Goal: Task Accomplishment & Management: Manage account settings

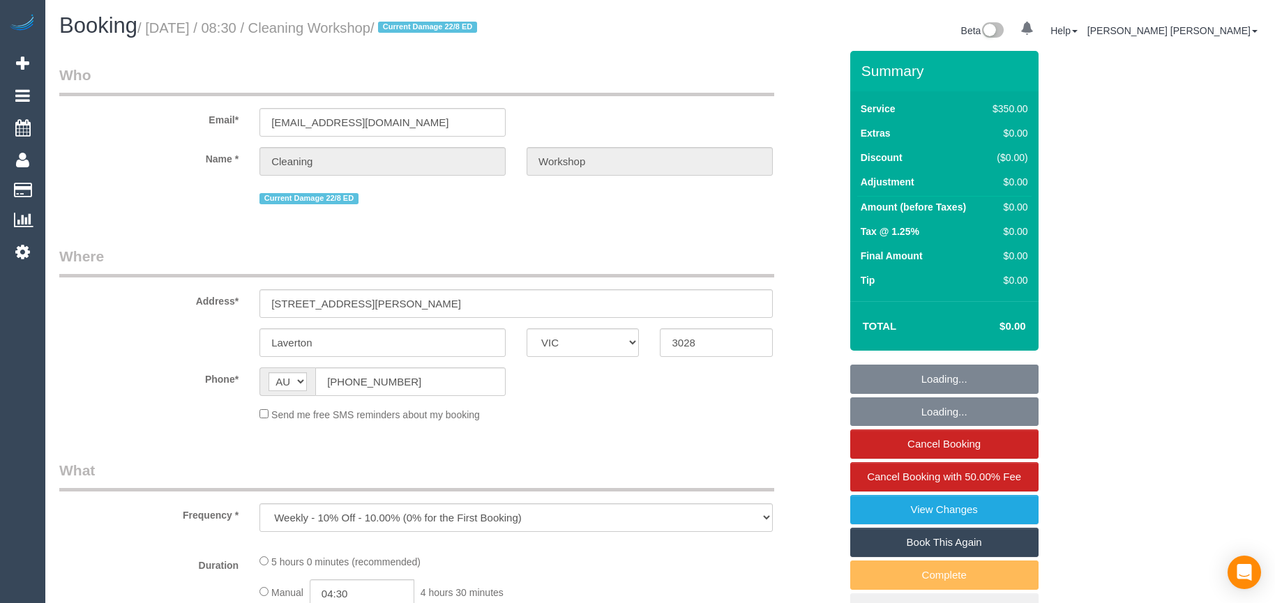
select select "VIC"
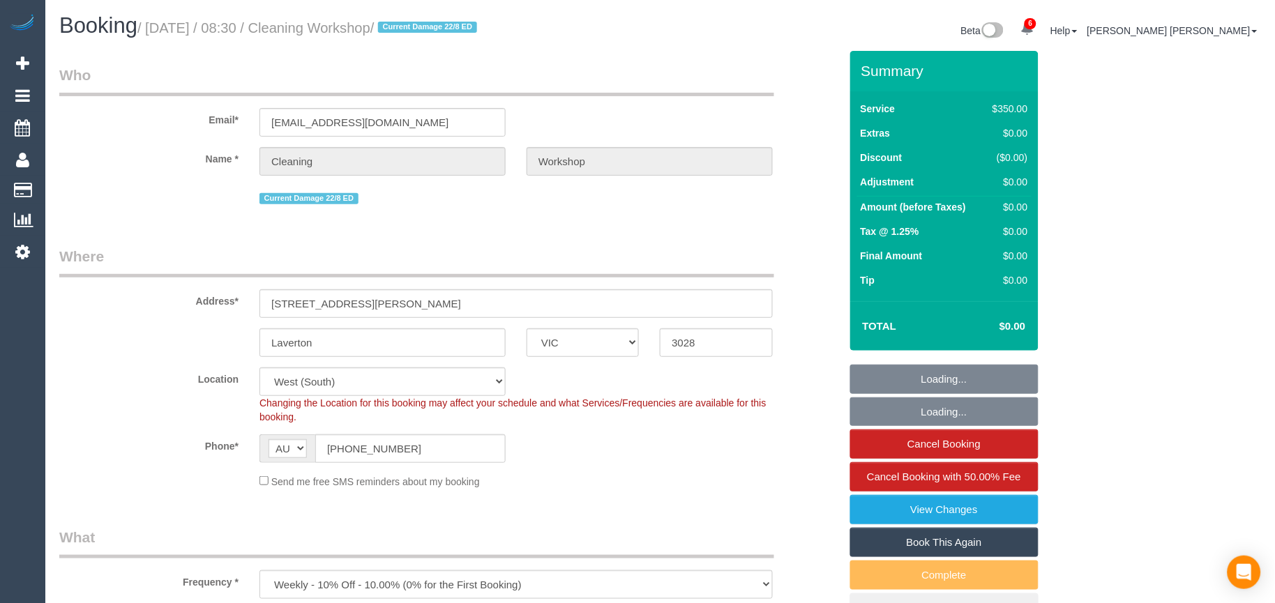
select select "object:590"
select select "300"
select select "number:28"
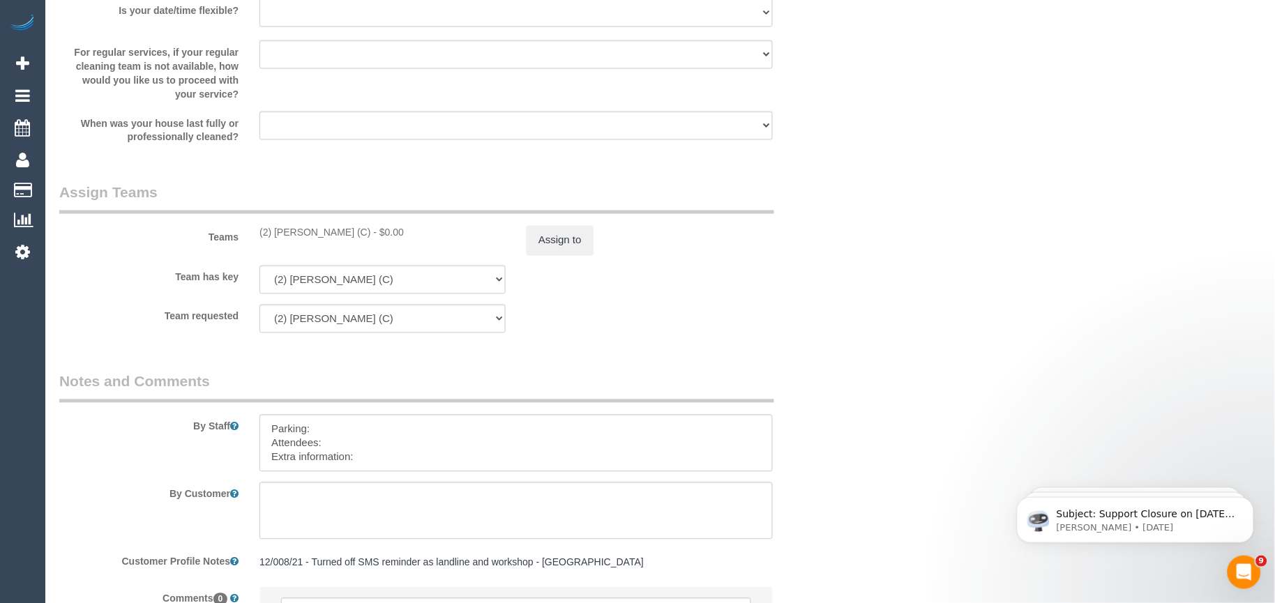
scroll to position [2170, 0]
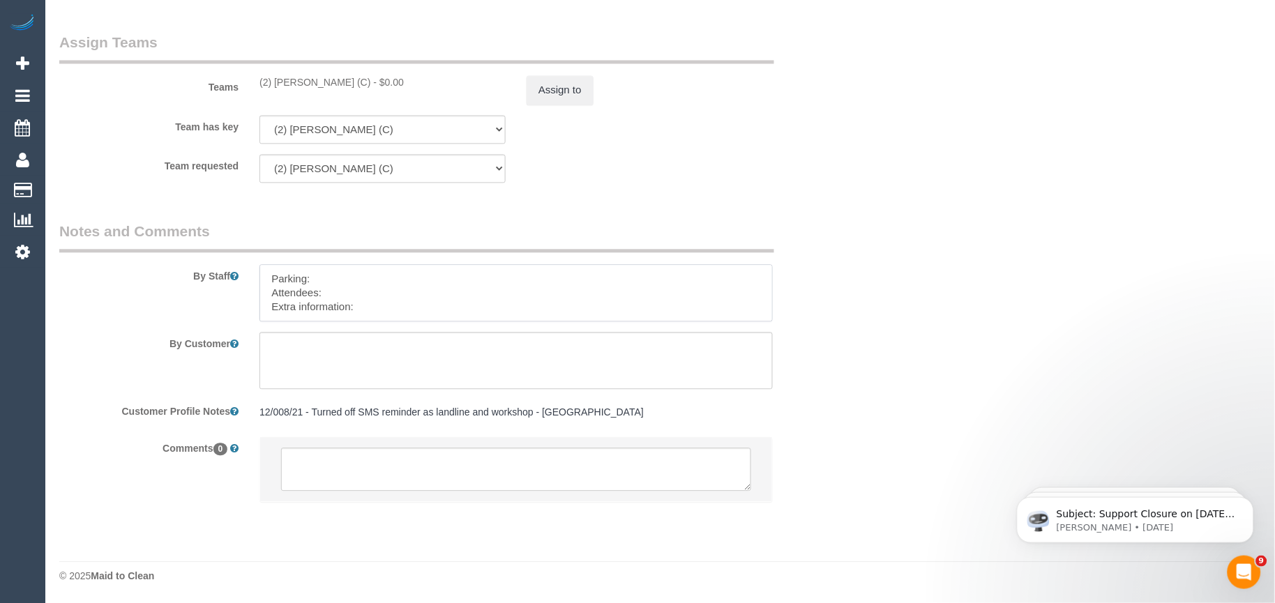
click at [380, 301] on textarea at bounding box center [515, 292] width 513 height 57
click at [381, 304] on textarea at bounding box center [515, 292] width 513 height 57
click at [400, 308] on textarea at bounding box center [515, 292] width 513 height 57
paste textarea "The candidates for [DATE] are [PERSON_NAME] (Co) [PHONE_NUMBER], [PERSON_NAME] …"
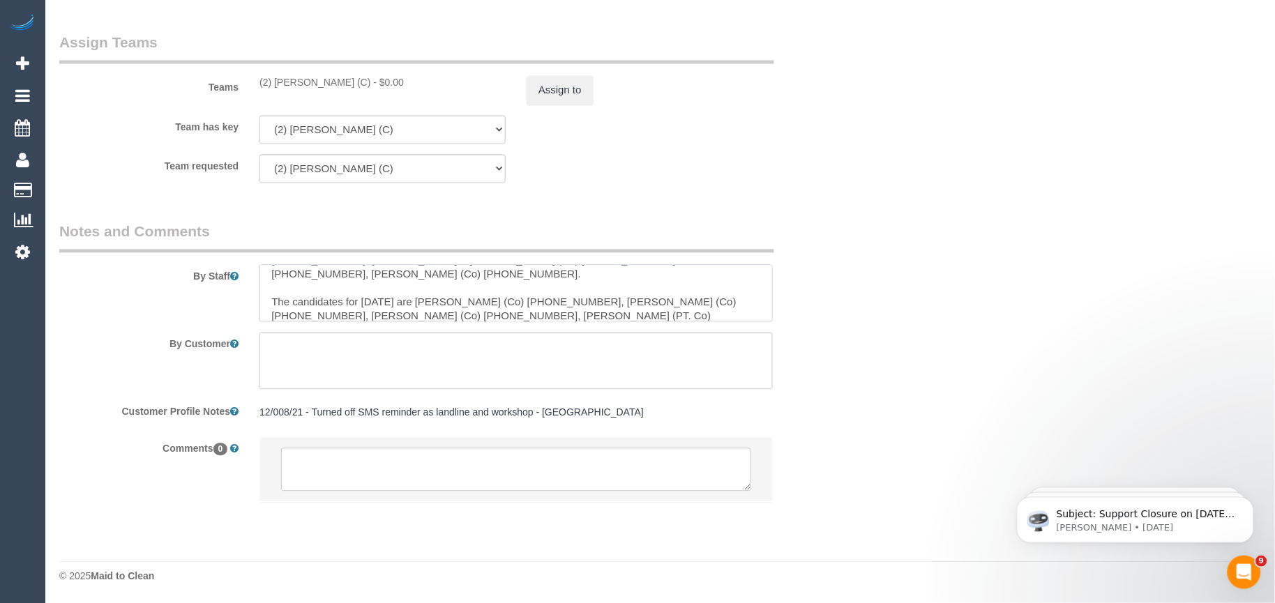
scroll to position [110, 0]
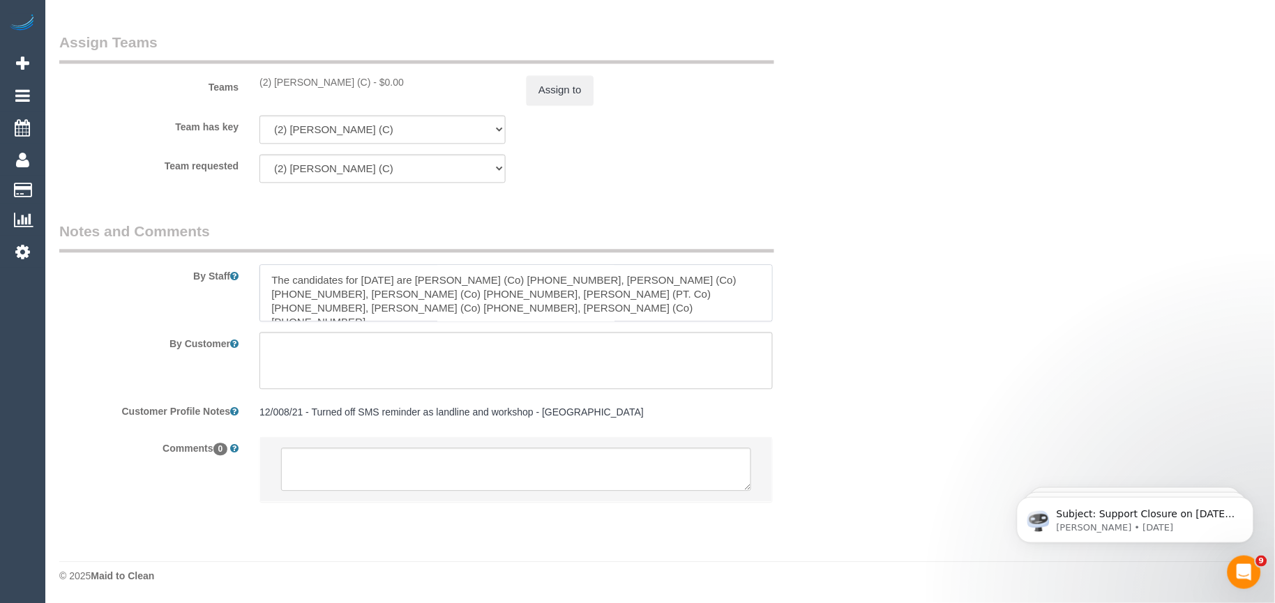
drag, startPoint x: 275, startPoint y: 304, endPoint x: 513, endPoint y: 352, distance: 243.4
click at [511, 354] on sui-booking-comments "By Staff By Customer Customer Profile Notes 12/008/21 - Turned off SMS reminder…" at bounding box center [449, 368] width 781 height 295
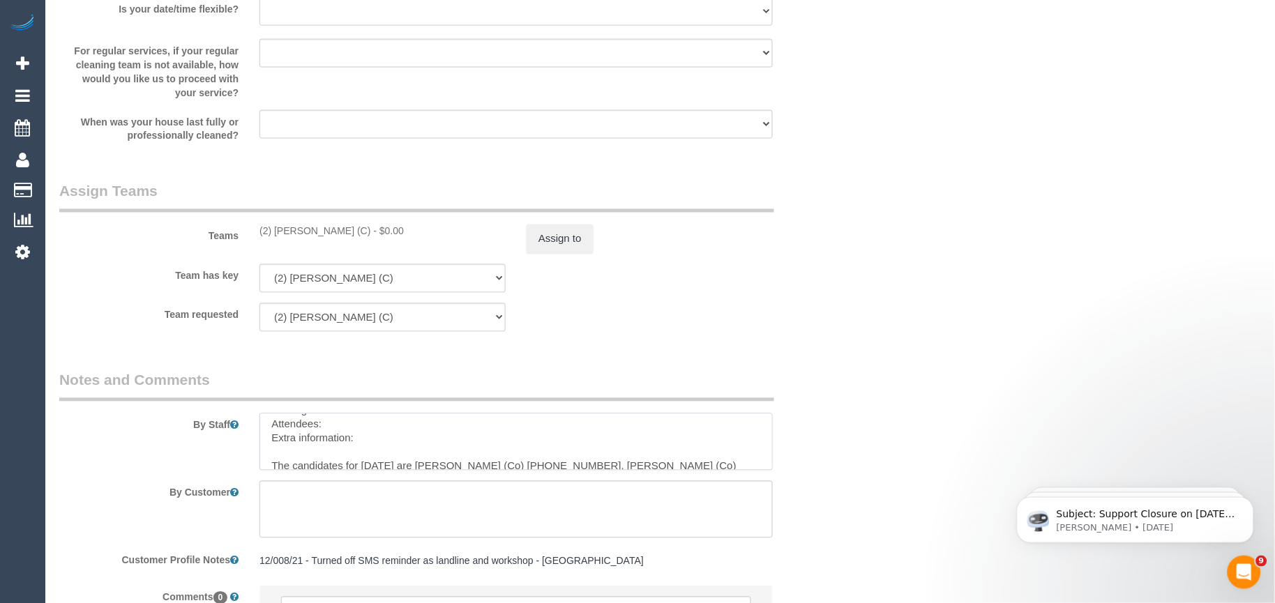
scroll to position [0, 0]
drag, startPoint x: 365, startPoint y: 474, endPoint x: 262, endPoint y: 423, distance: 114.5
click at [262, 423] on textarea at bounding box center [515, 442] width 513 height 57
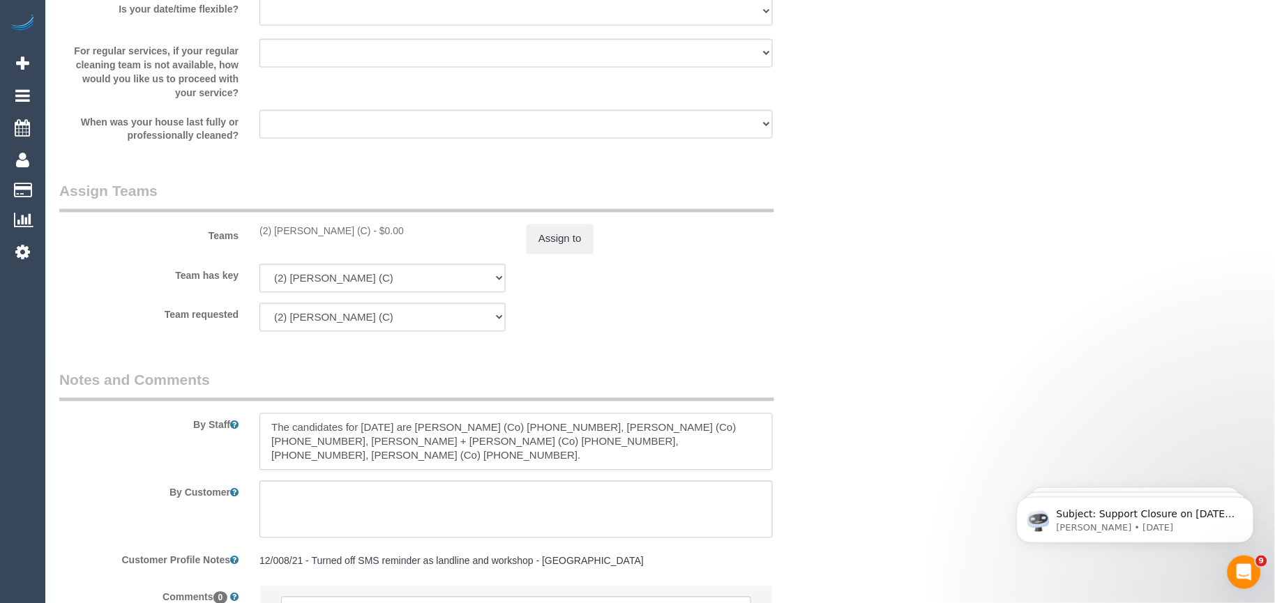
click at [372, 442] on textarea at bounding box center [515, 442] width 513 height 57
paste textarea "Workshop Customer's Name and Contact No.:"
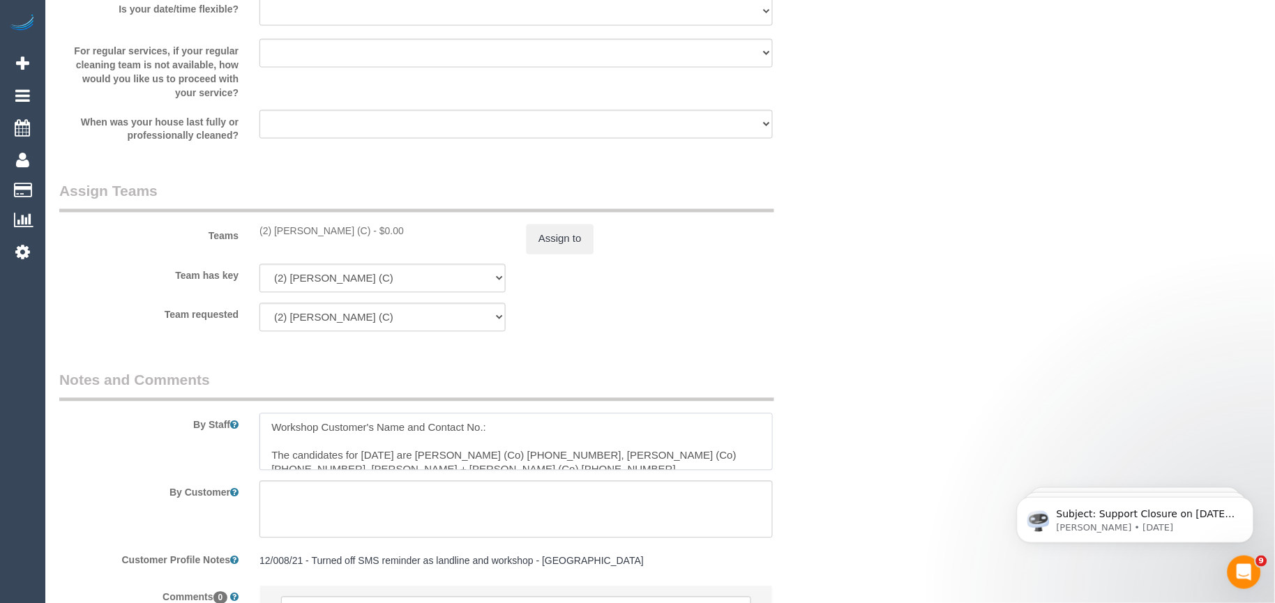
click at [336, 451] on textarea at bounding box center [515, 442] width 513 height 57
paste textarea "[PERSON_NAME]"
paste textarea "458366759"
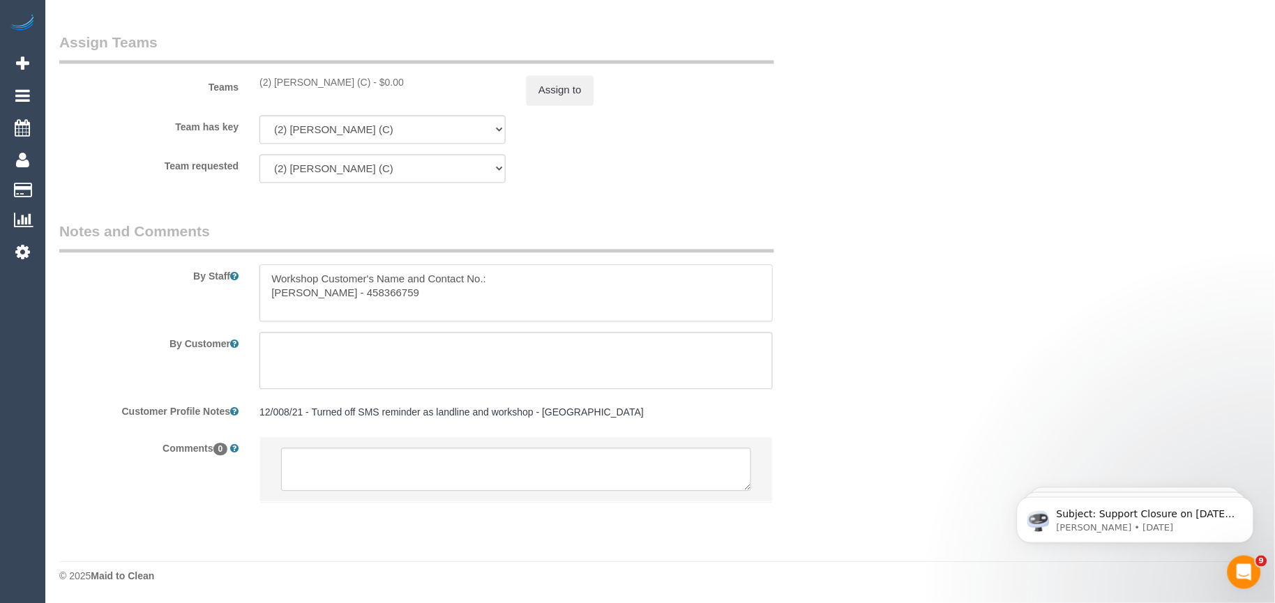
scroll to position [5, 0]
click at [422, 288] on textarea at bounding box center [515, 292] width 513 height 57
click at [361, 308] on textarea at bounding box center [515, 292] width 513 height 57
paste textarea "Candidates Details:"
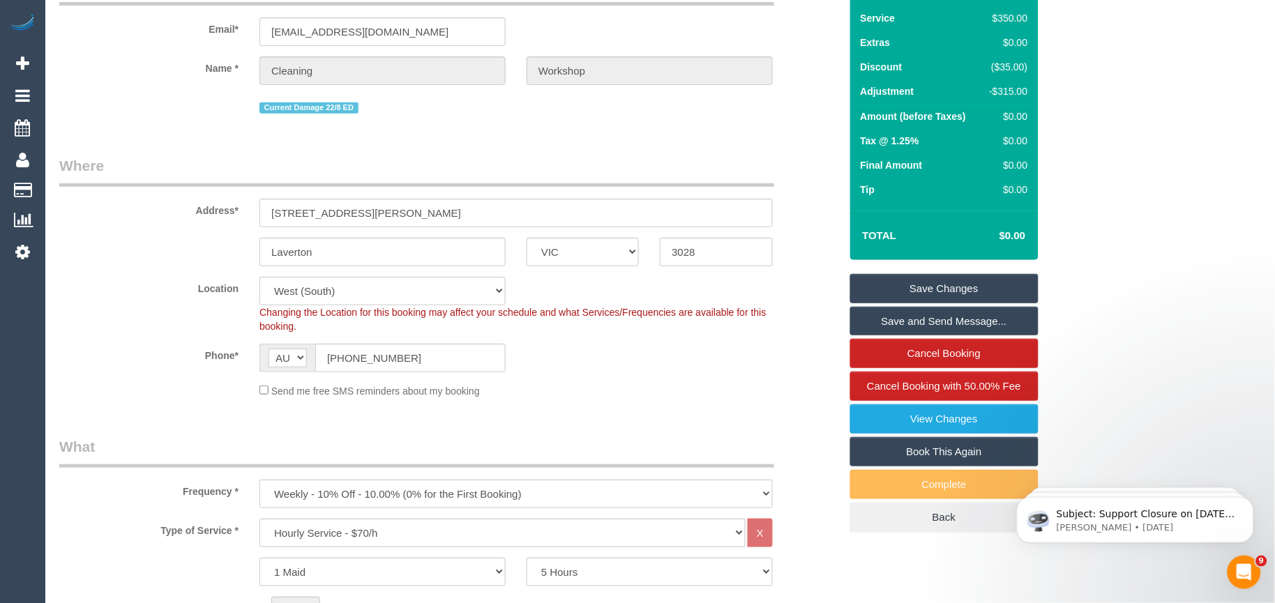
scroll to position [0, 0]
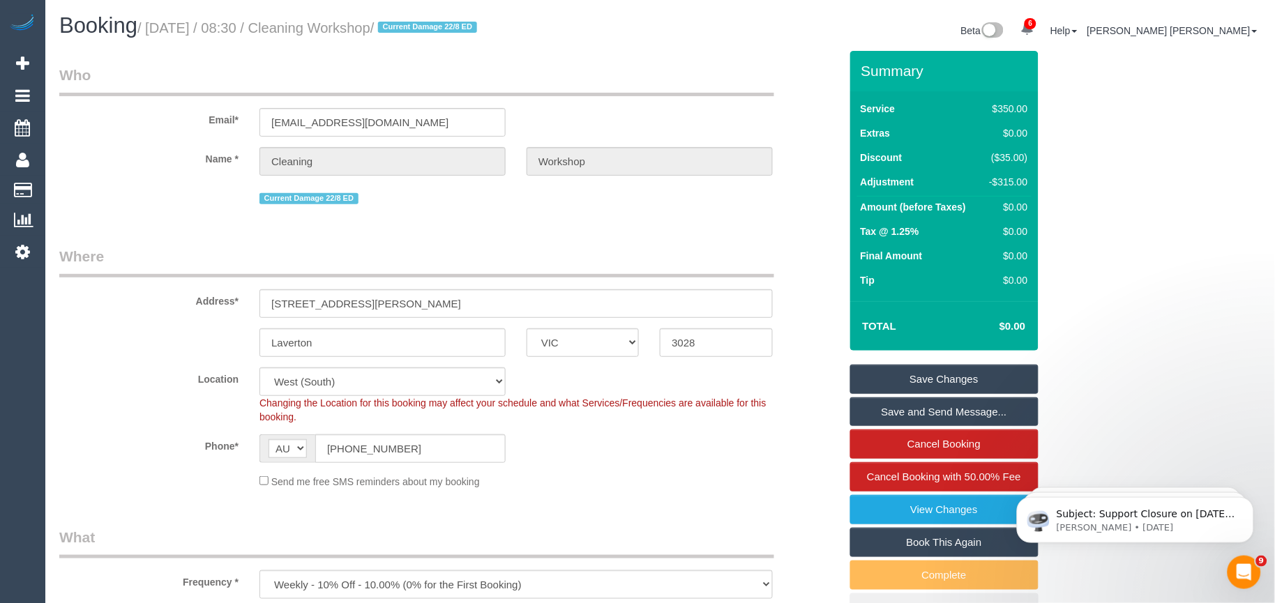
type textarea "Workshop Customer's Name and Contact No.: [PERSON_NAME] - 458366759 Candidates …"
click at [921, 378] on link "Save Changes" at bounding box center [944, 379] width 188 height 29
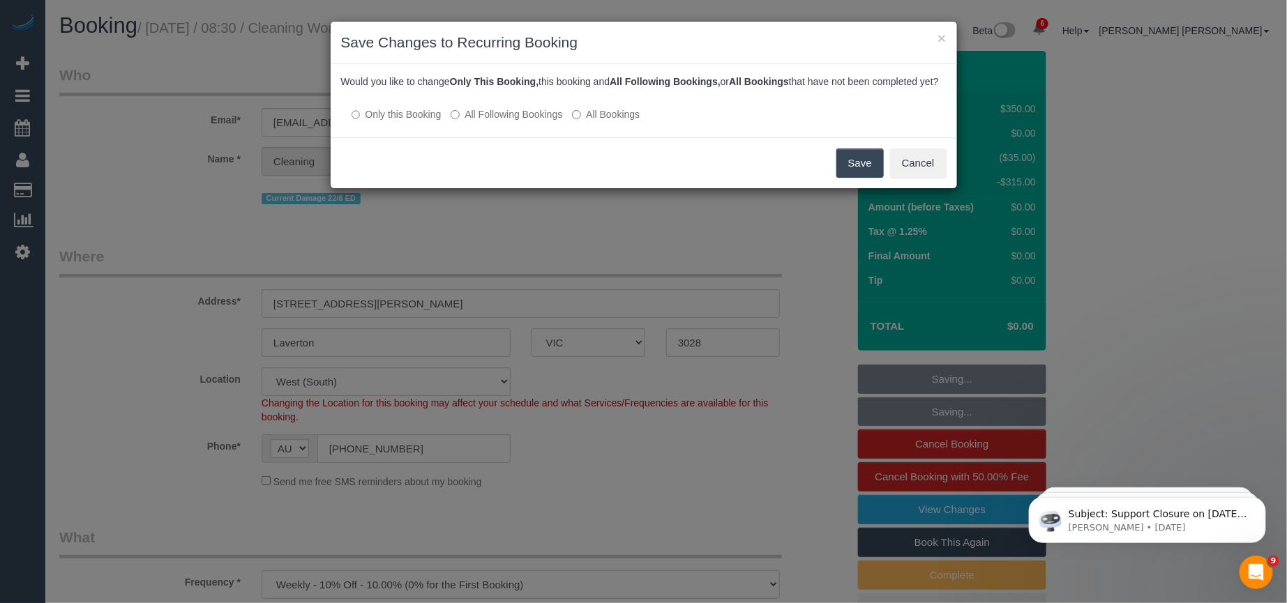
click at [406, 170] on div "Save Cancel" at bounding box center [644, 162] width 626 height 51
click at [852, 176] on button "Save" at bounding box center [859, 163] width 47 height 29
